Goal: Transaction & Acquisition: Purchase product/service

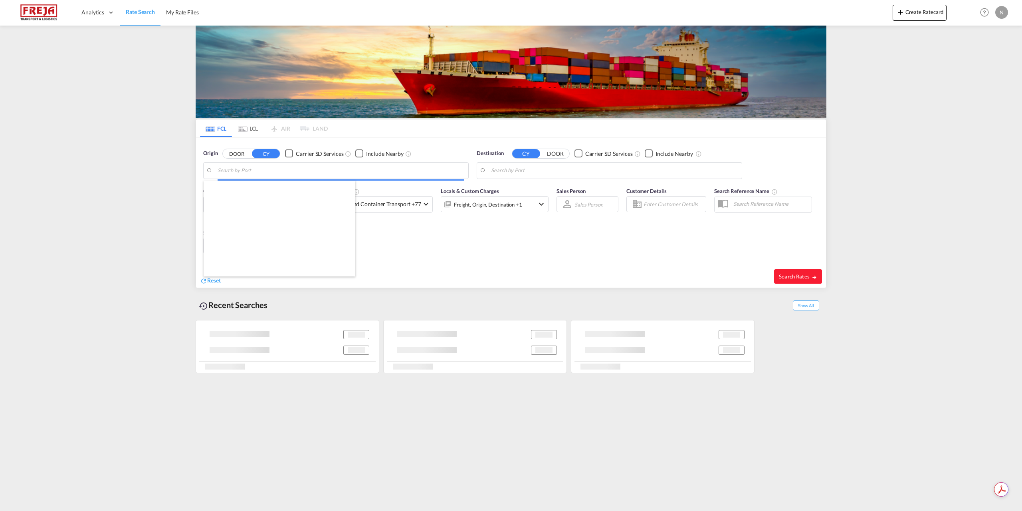
click at [279, 168] on body "Analytics Reports Dashboard Rate Search My Rate Files Analytics" at bounding box center [511, 255] width 1022 height 511
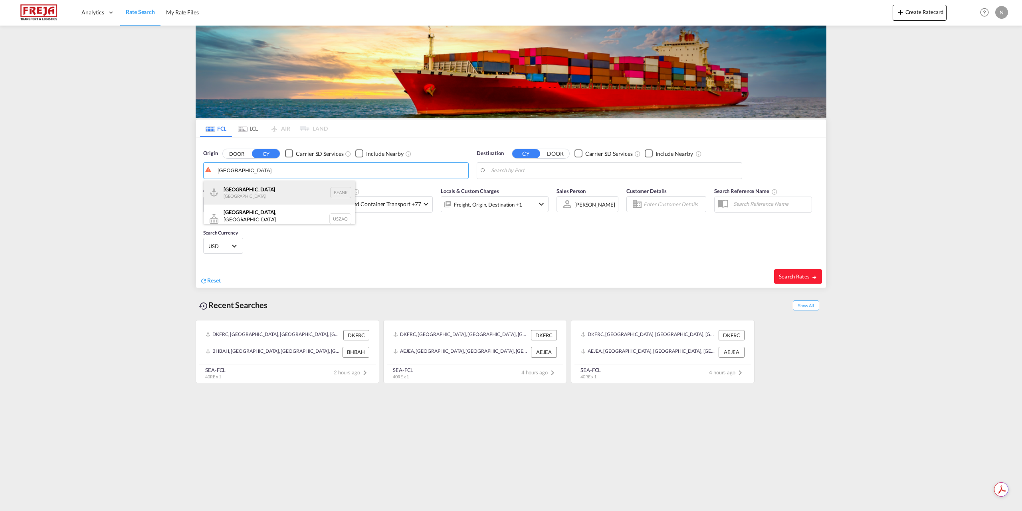
click at [274, 186] on div "Antwerp [GEOGRAPHIC_DATA] BEANR" at bounding box center [280, 193] width 152 height 24
type input "[GEOGRAPHIC_DATA], BEANR"
click at [569, 168] on body "Analytics Reports Dashboard Rate Search My Rate Files Analytics" at bounding box center [511, 255] width 1022 height 511
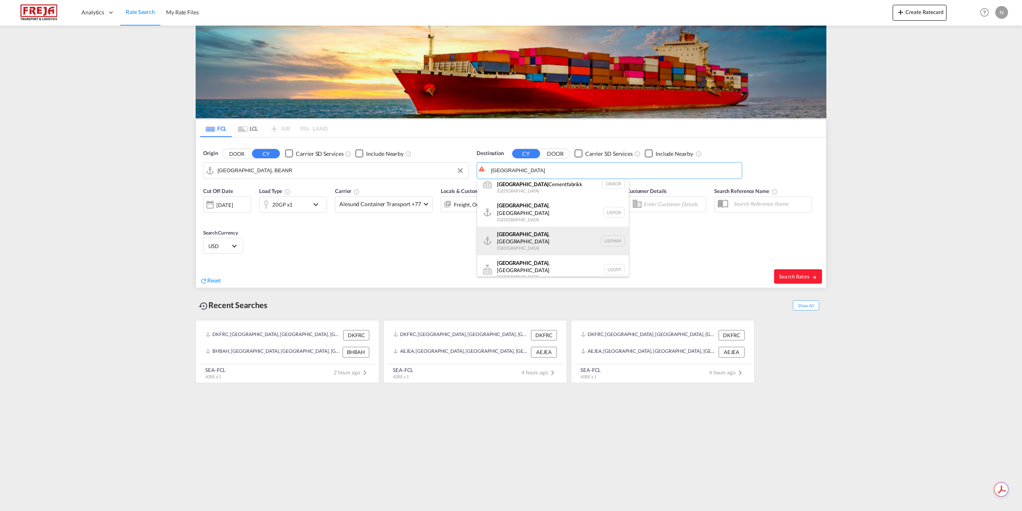
scroll to position [72, 0]
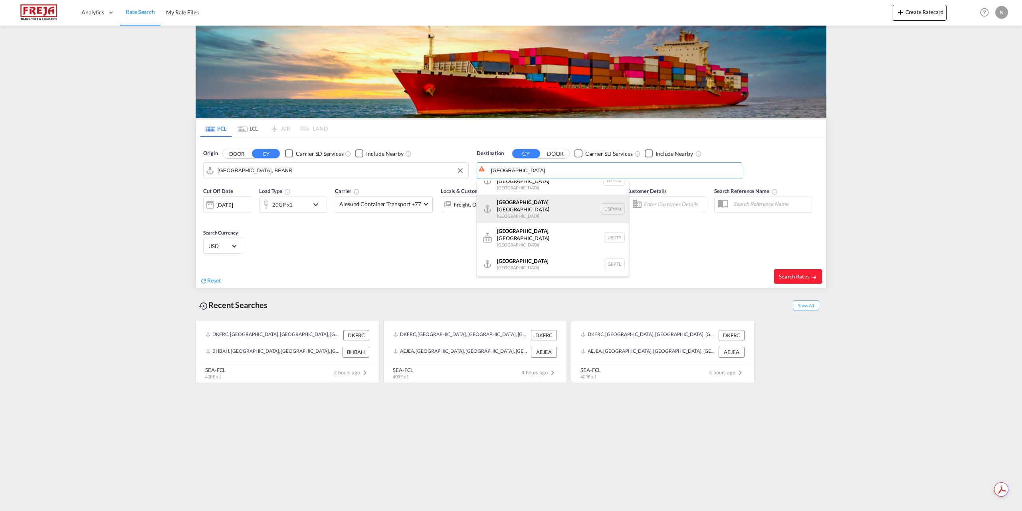
click at [531, 194] on div "[GEOGRAPHIC_DATA] , [GEOGRAPHIC_DATA] USPWM" at bounding box center [553, 208] width 152 height 29
type input "[GEOGRAPHIC_DATA], [GEOGRAPHIC_DATA], USPWM"
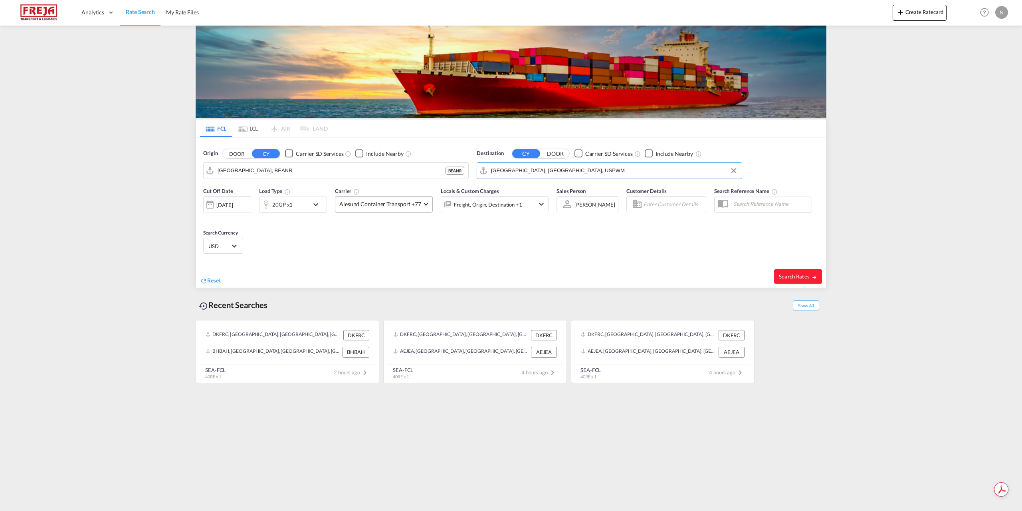
click at [351, 203] on span "Alesund Container Transport +77" at bounding box center [380, 204] width 82 height 8
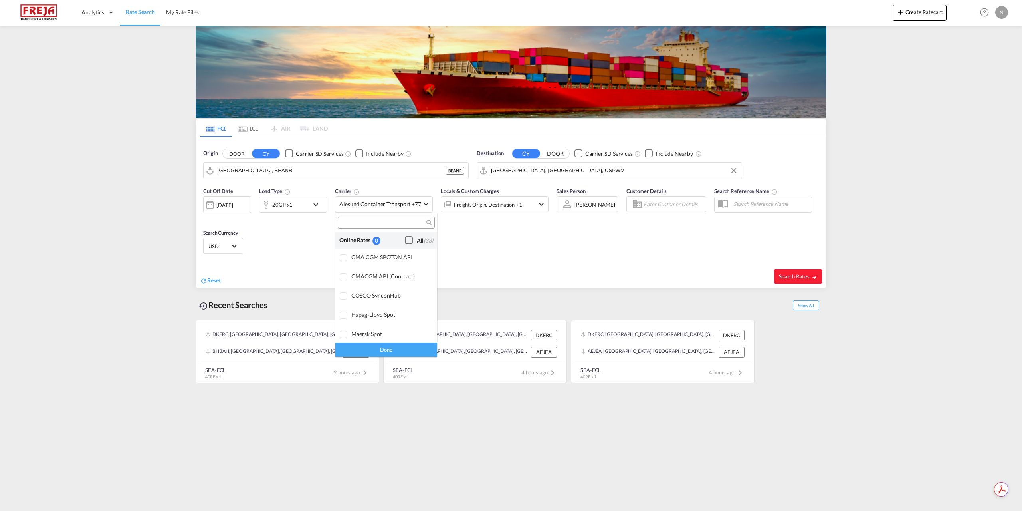
click at [405, 239] on div "Checkbox No Ink" at bounding box center [409, 240] width 8 height 8
click at [381, 206] on md-backdrop at bounding box center [511, 255] width 1022 height 511
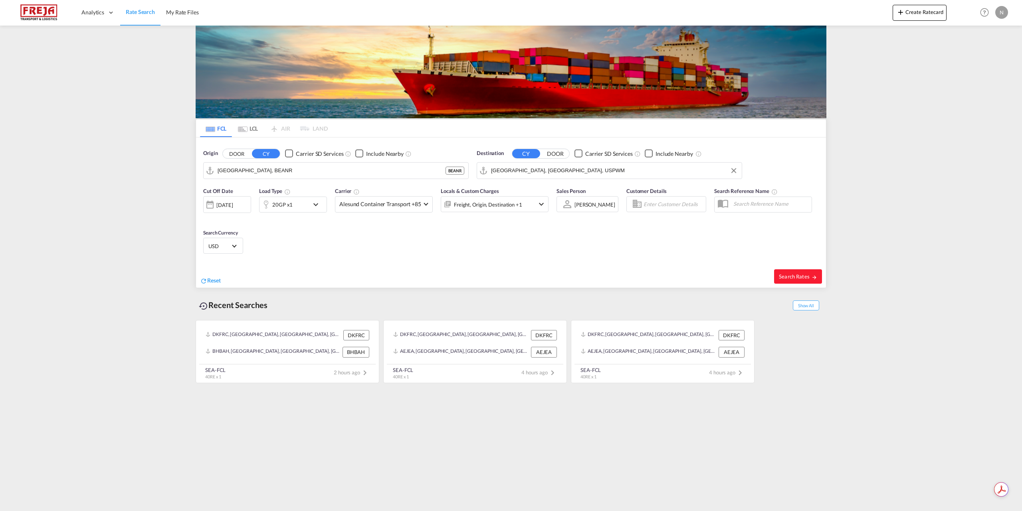
click at [308, 210] on div "20GP x1" at bounding box center [285, 204] width 50 height 16
click at [234, 238] on span "20GP" at bounding box center [227, 240] width 23 height 8
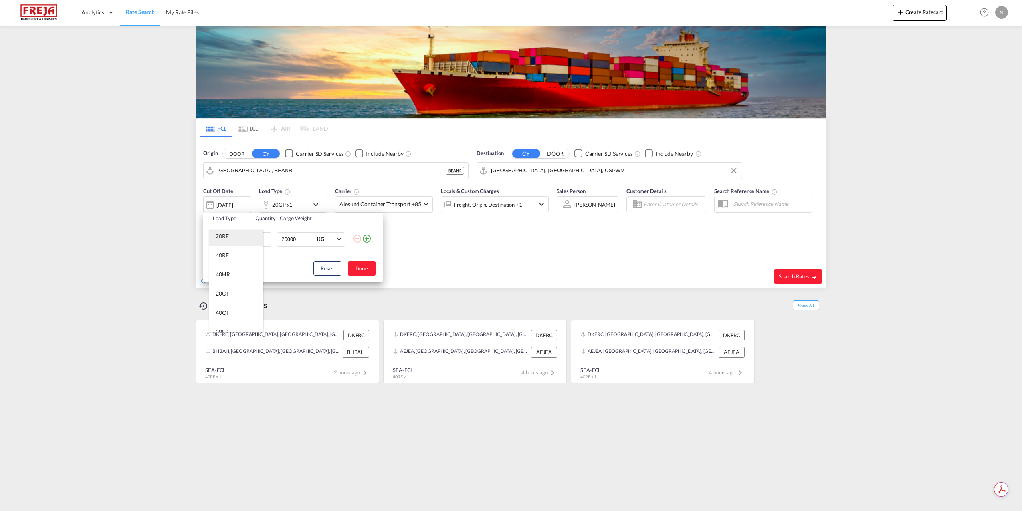
scroll to position [120, 0]
click at [227, 273] on div "40OT" at bounding box center [223, 273] width 14 height 8
click at [364, 268] on button "Done" at bounding box center [362, 268] width 28 height 14
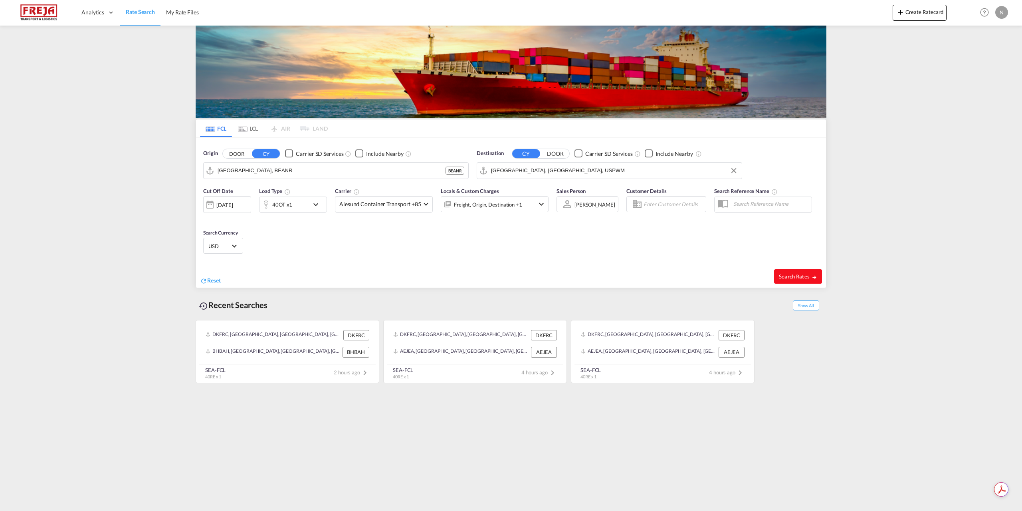
click at [795, 275] on span "Search Rates" at bounding box center [798, 276] width 38 height 6
type input "BEANR to USPWM / [DATE]"
